Goal: Find specific page/section: Find specific page/section

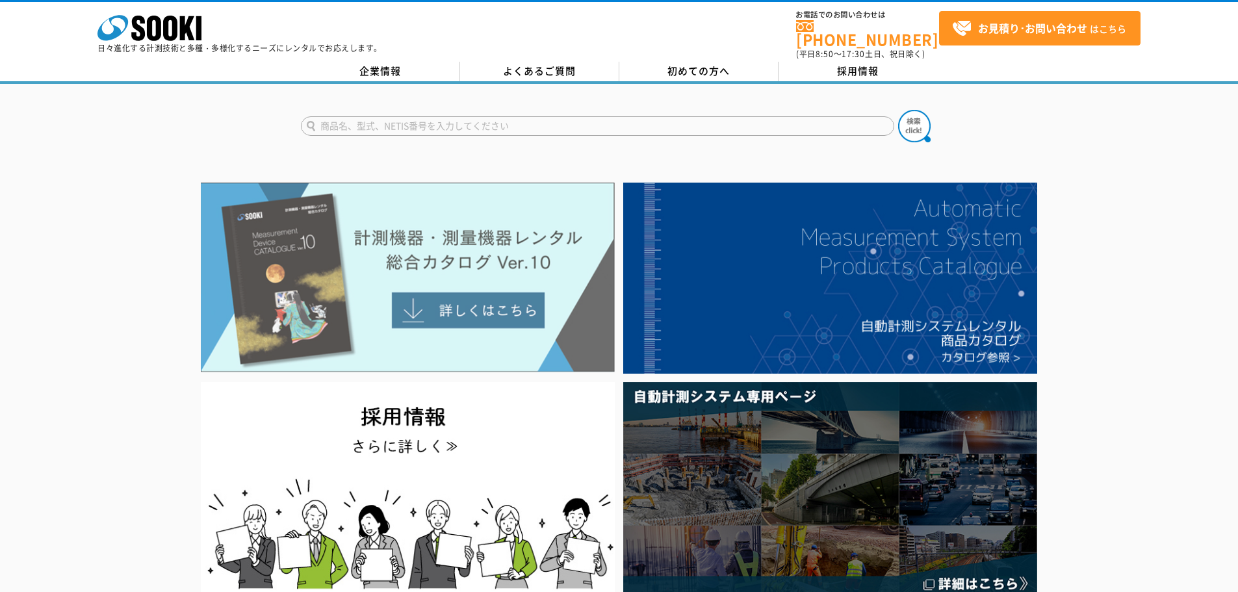
click at [504, 271] on img at bounding box center [408, 278] width 414 height 190
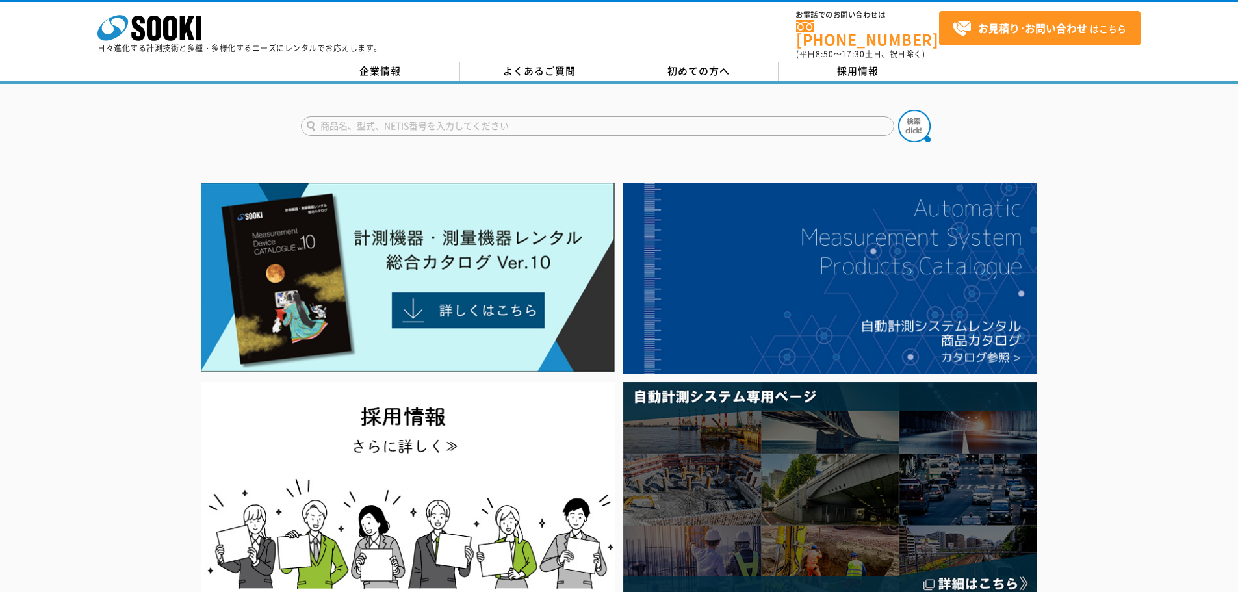
click at [684, 116] on input "text" at bounding box center [598, 126] width 594 height 20
type input "DB"
click at [898, 110] on button at bounding box center [914, 126] width 33 height 33
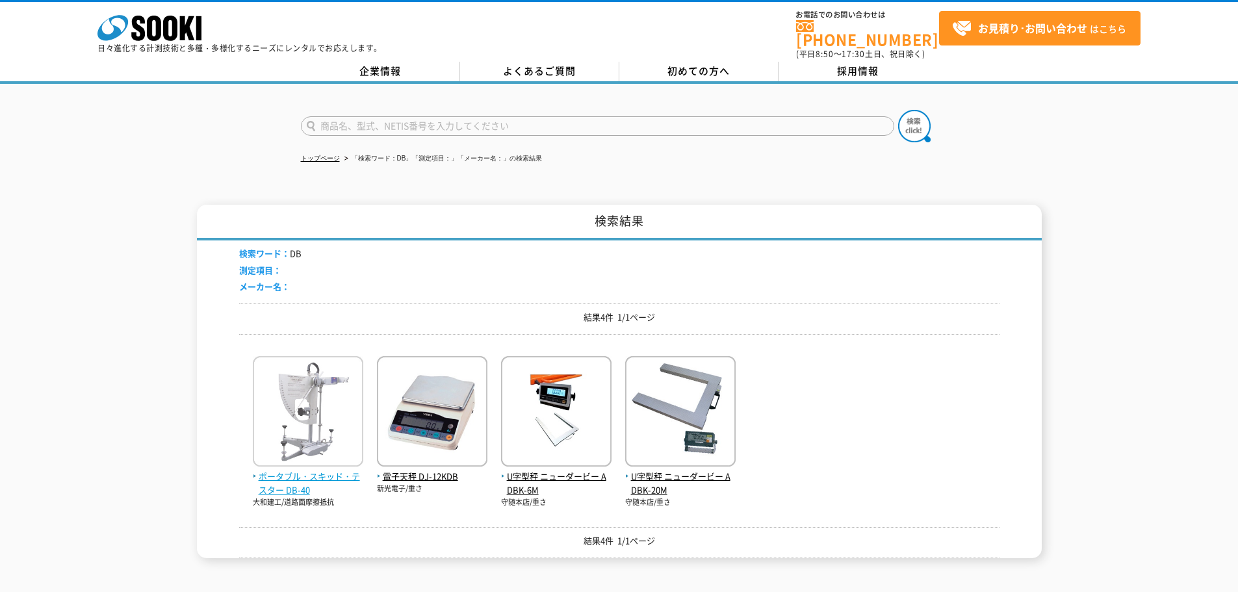
click at [312, 470] on span "ポータブル・スキッド・テスター DB-40" at bounding box center [308, 483] width 111 height 27
